Goal: Task Accomplishment & Management: Understand process/instructions

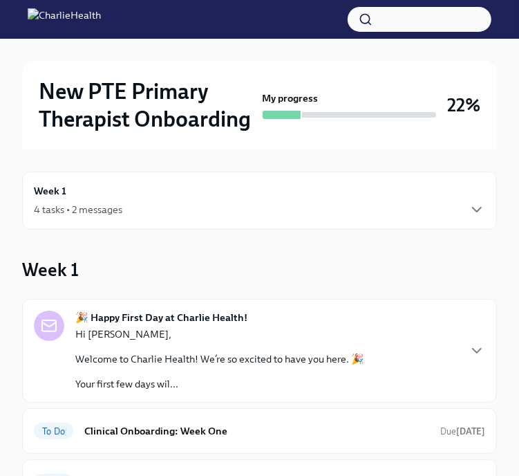
click at [354, 212] on div "4 tasks • 2 messages" at bounding box center [259, 209] width 451 height 17
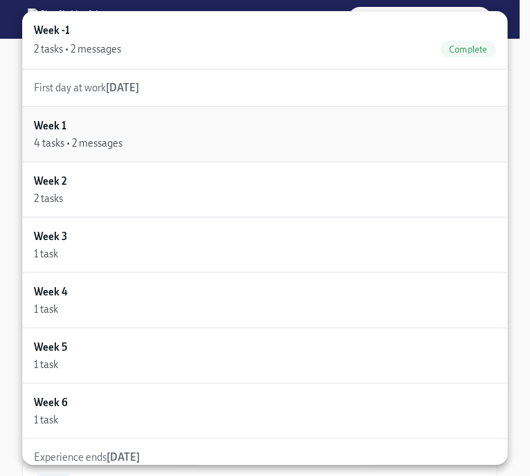
click at [307, 146] on div "4 tasks • 2 messages" at bounding box center [265, 143] width 462 height 14
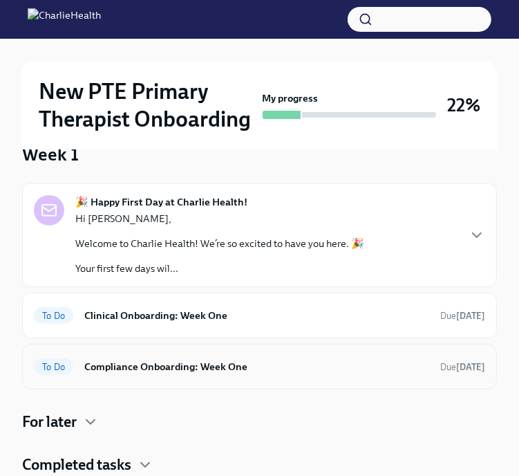
scroll to position [116, 0]
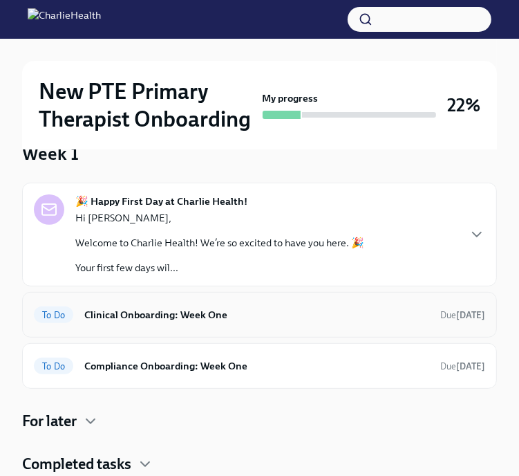
click at [227, 325] on div "To Do Clinical Onboarding: Week One Due [DATE]" at bounding box center [259, 315] width 475 height 46
click at [207, 308] on h6 "Clinical Onboarding: Week One" at bounding box center [256, 314] width 345 height 15
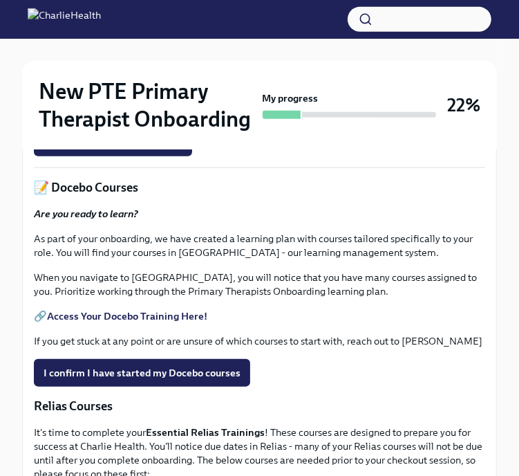
scroll to position [577, 0]
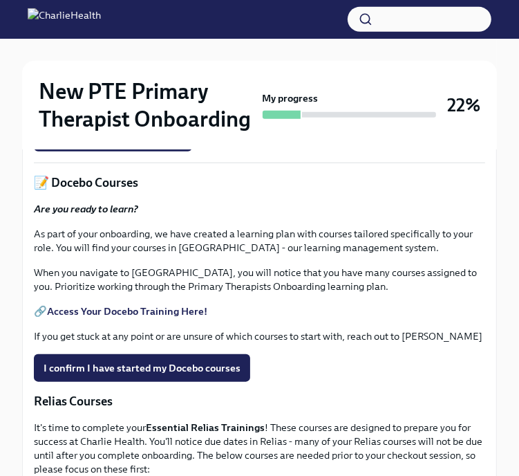
click at [119, 112] on link "HIPAA for Covered Entities" at bounding box center [109, 106] width 124 height 12
